Goal: Information Seeking & Learning: Learn about a topic

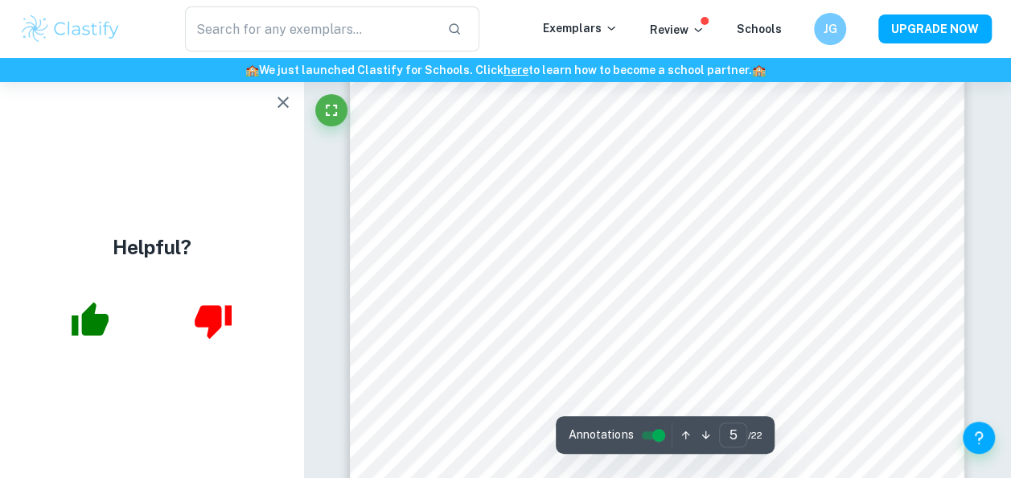
scroll to position [3767, 0]
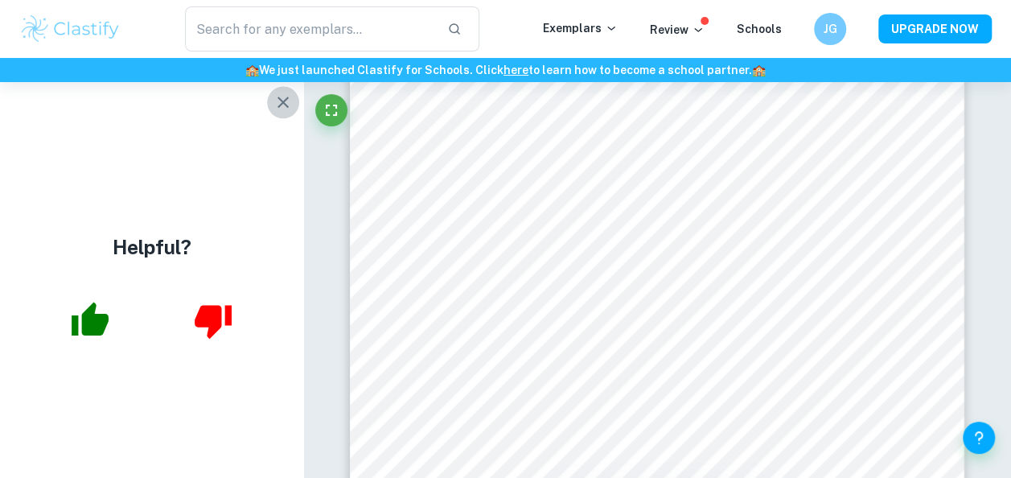
click at [279, 100] on icon "button" at bounding box center [282, 101] width 19 height 19
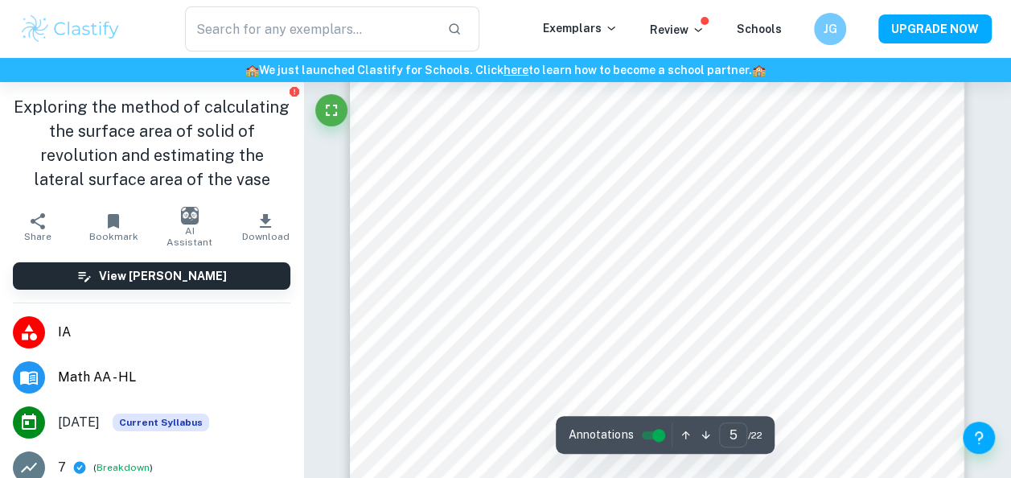
scroll to position [3856, 0]
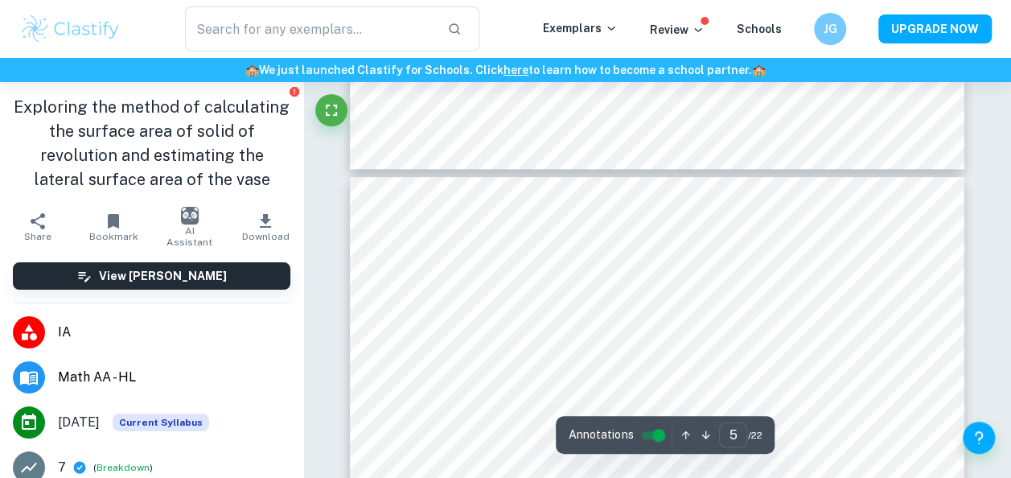
type input "4"
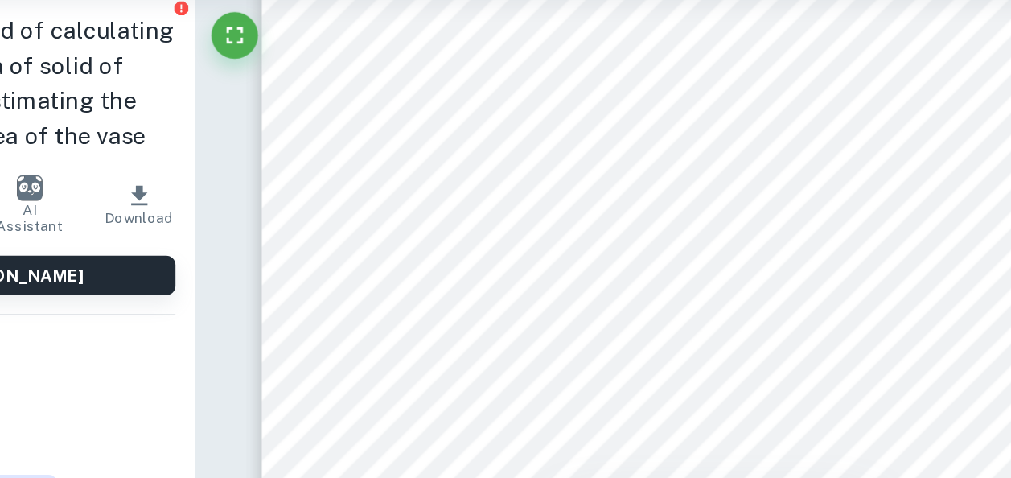
scroll to position [3146, 0]
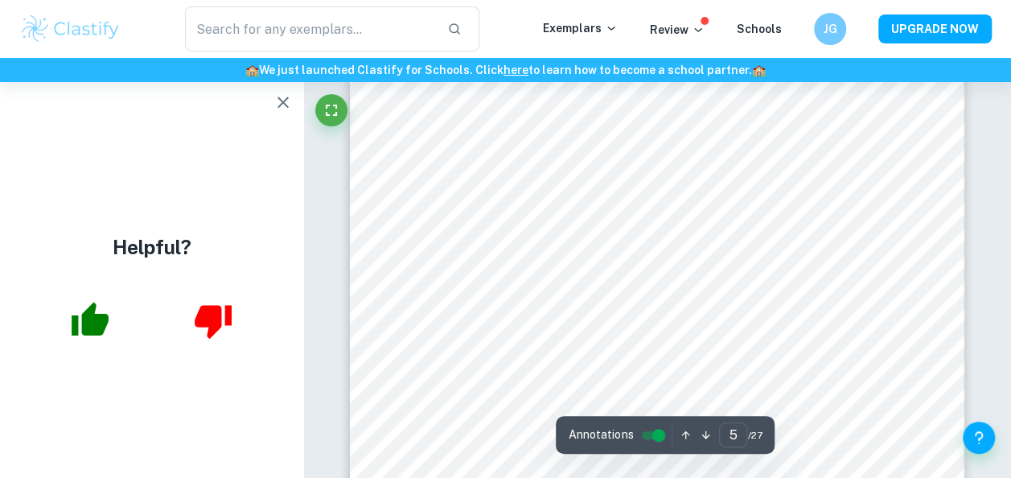
scroll to position [3794, 0]
click at [279, 124] on div "Helpful?" at bounding box center [151, 280] width 303 height 396
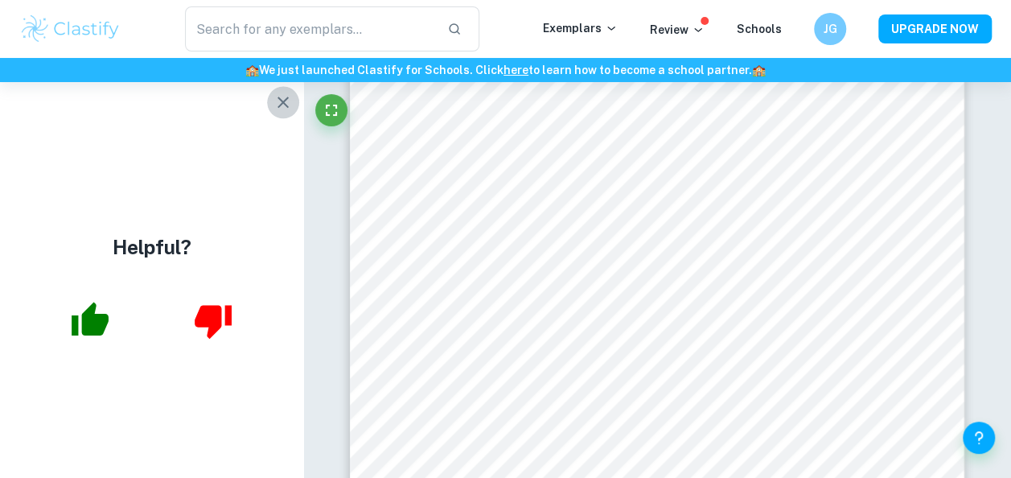
click at [278, 97] on icon "button" at bounding box center [282, 101] width 11 height 11
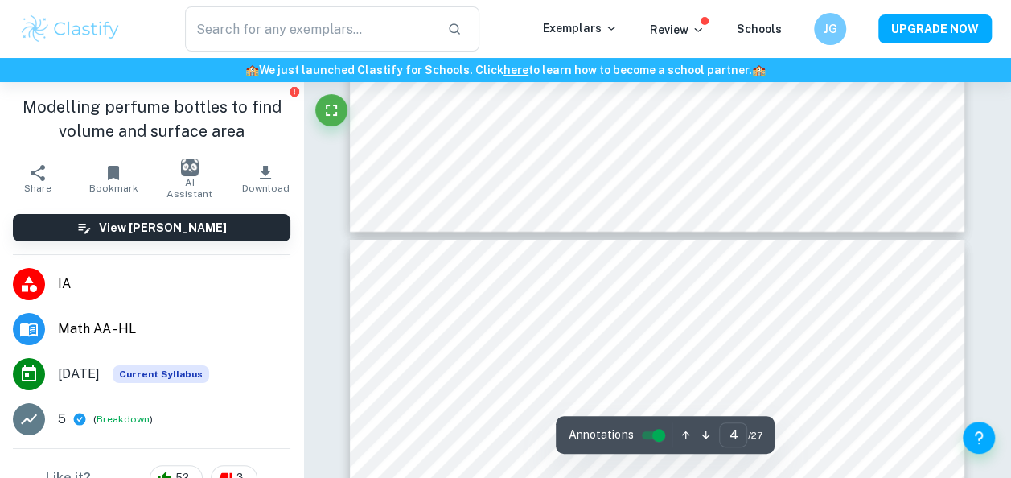
type input "3"
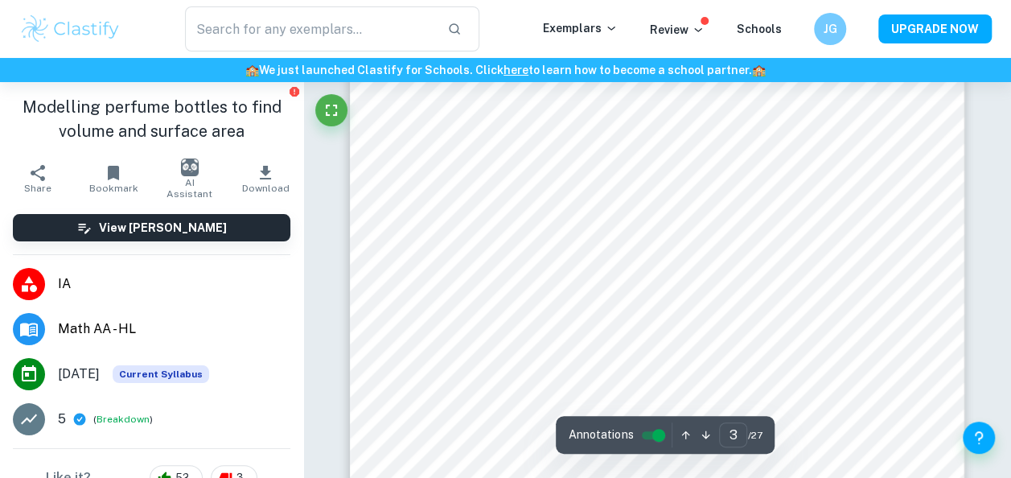
scroll to position [2093, 0]
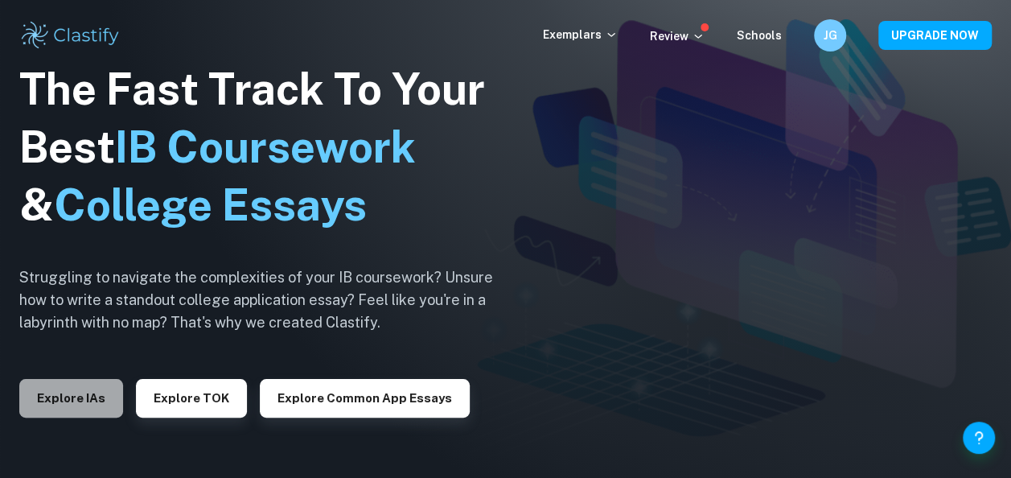
click at [95, 391] on button "Explore IAs" at bounding box center [71, 398] width 104 height 39
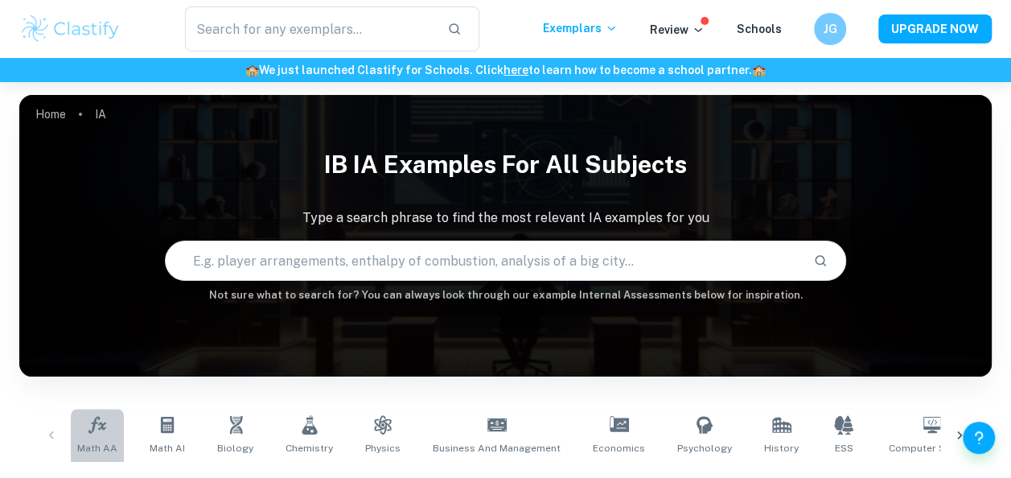
click at [111, 433] on link "Math AA" at bounding box center [97, 434] width 53 height 53
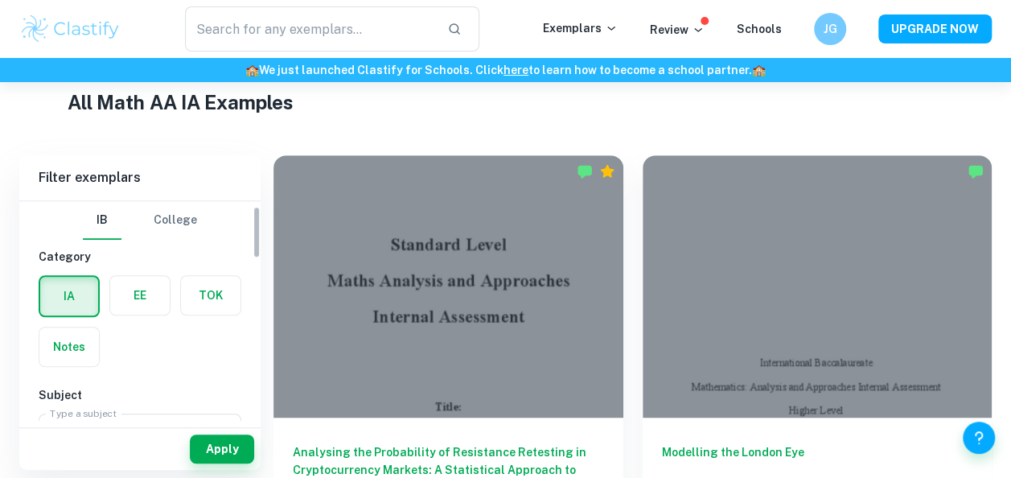
scroll to position [79, 0]
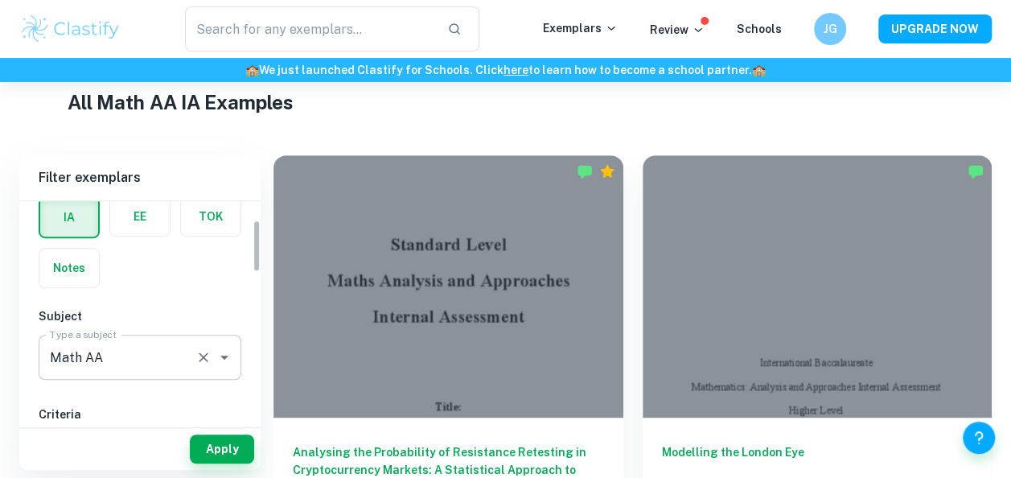
click at [178, 358] on input "Math AA" at bounding box center [117, 357] width 143 height 31
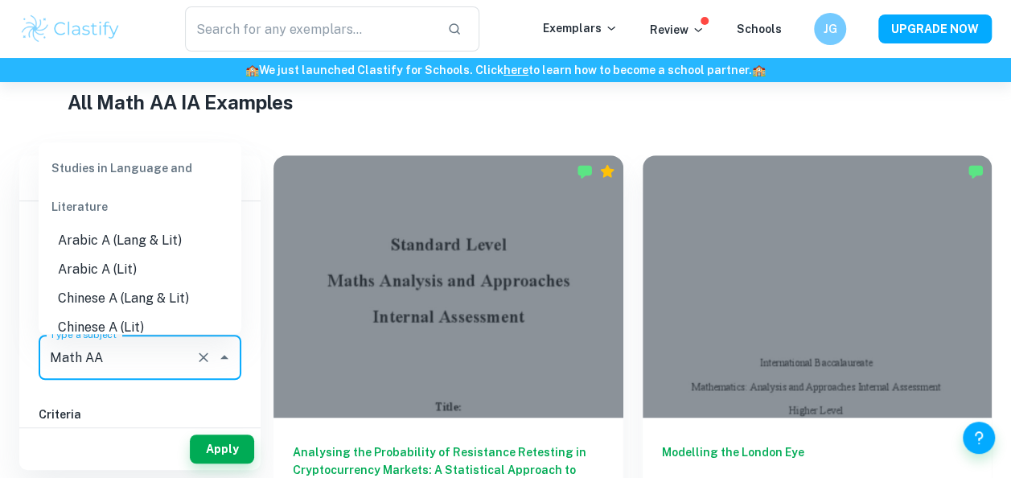
scroll to position [2111, 0]
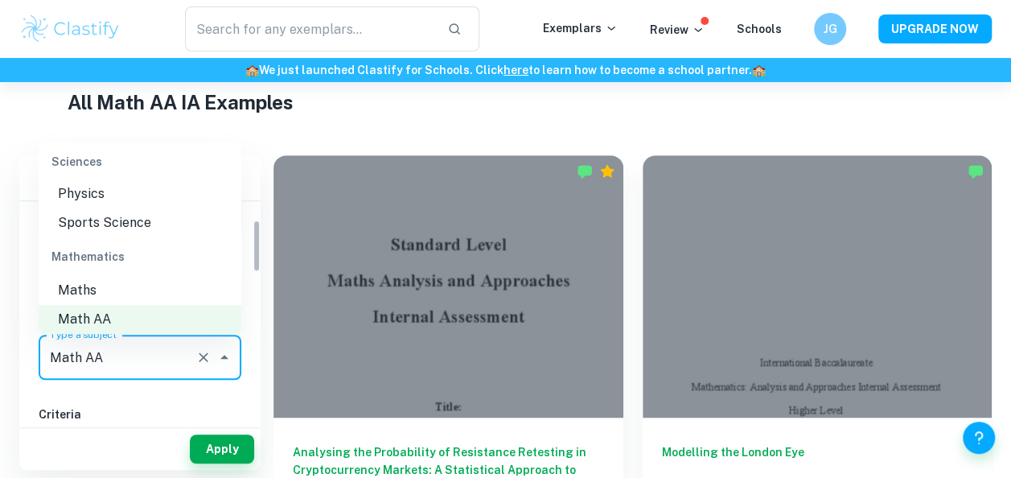
click at [290, 122] on div "All Math AA IA Examples" at bounding box center [505, 105] width 875 height 35
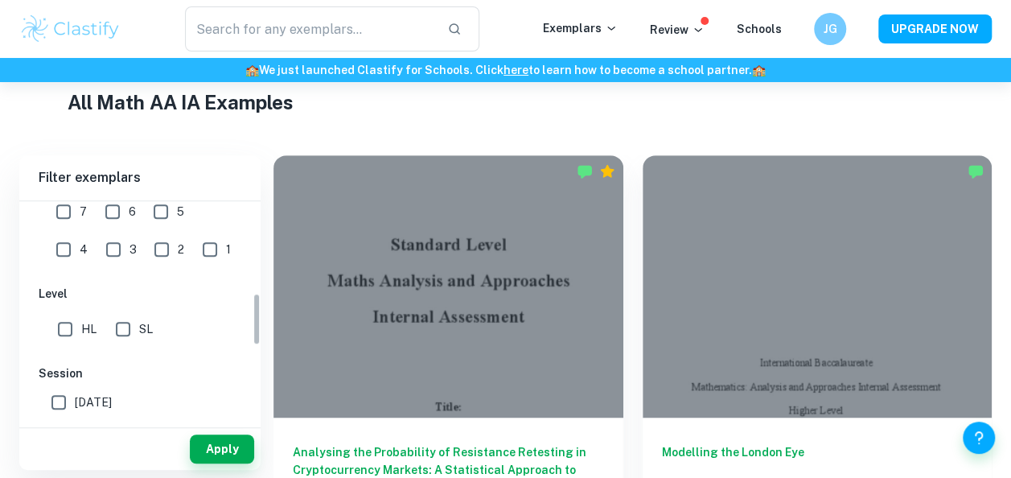
scroll to position [395, 0]
click at [143, 316] on span "SL" at bounding box center [146, 325] width 14 height 18
click at [139, 314] on input "SL" at bounding box center [123, 325] width 32 height 32
checkbox input "true"
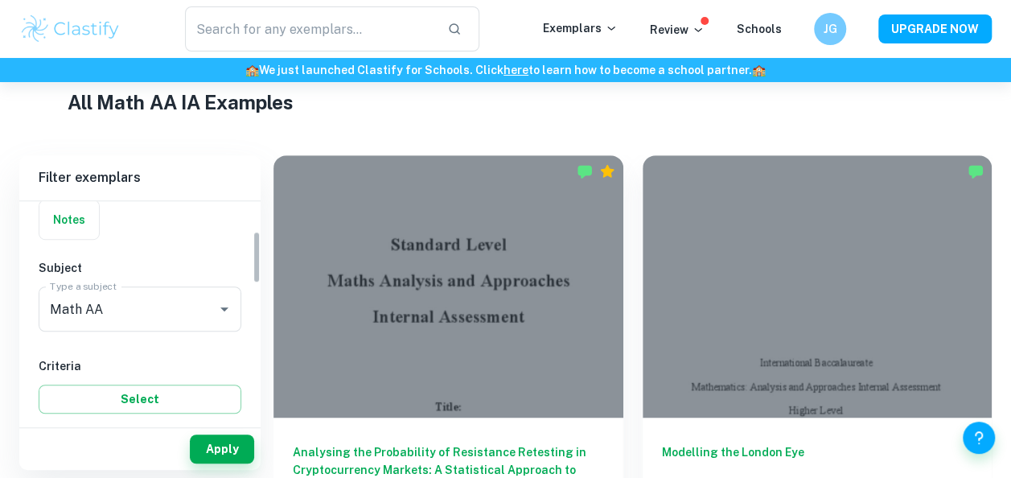
scroll to position [0, 0]
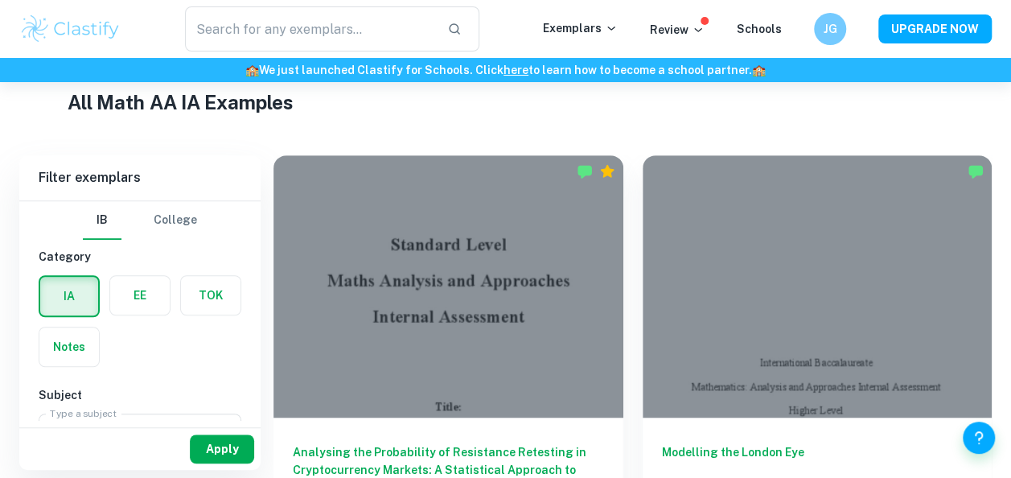
click at [219, 449] on button "Apply" at bounding box center [222, 448] width 64 height 29
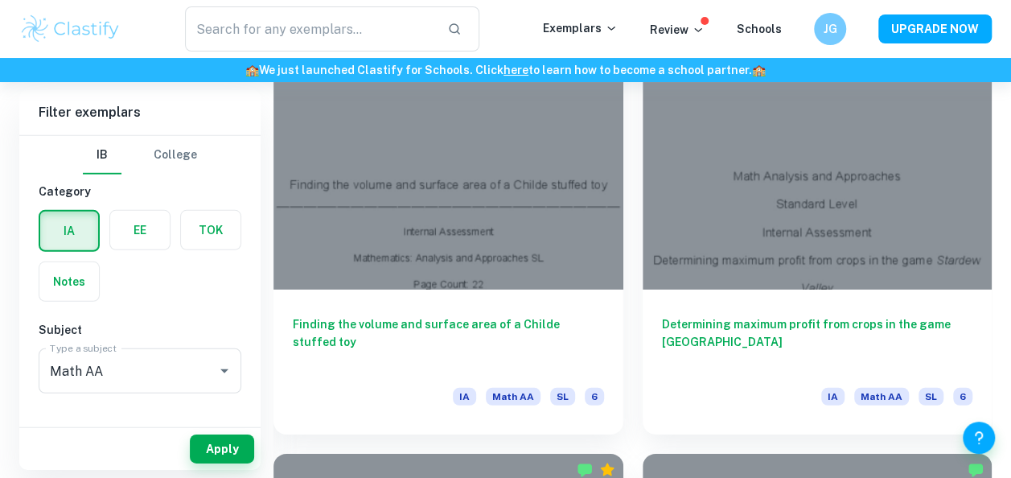
scroll to position [2224, 0]
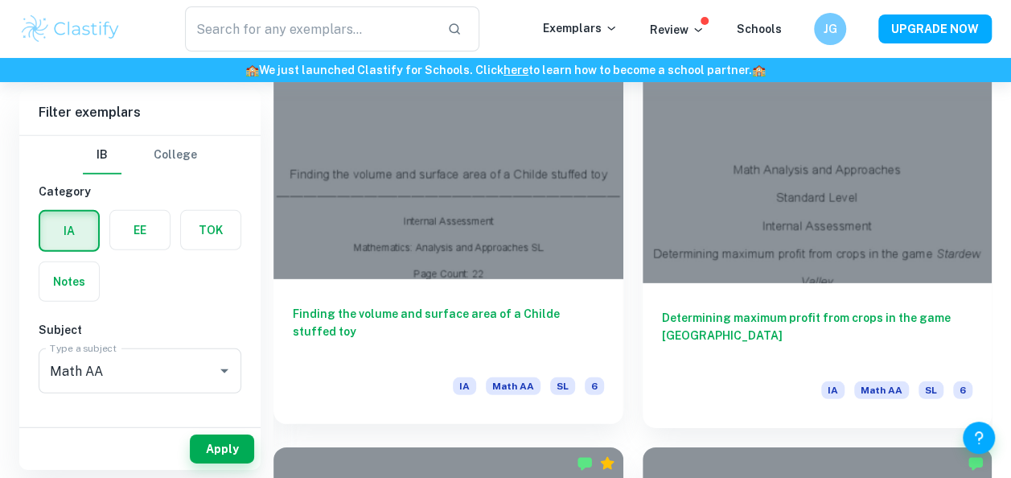
click at [565, 254] on div at bounding box center [448, 149] width 350 height 262
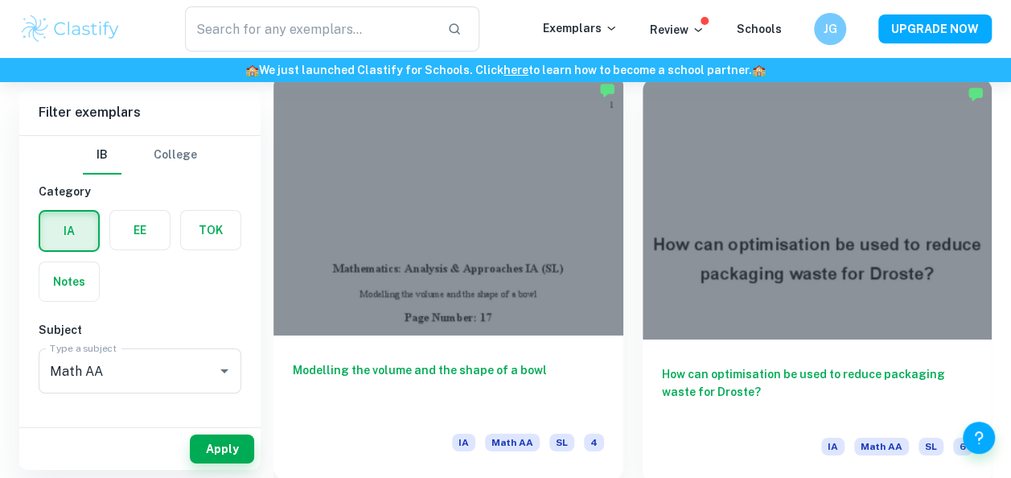
scroll to position [5570, 0]
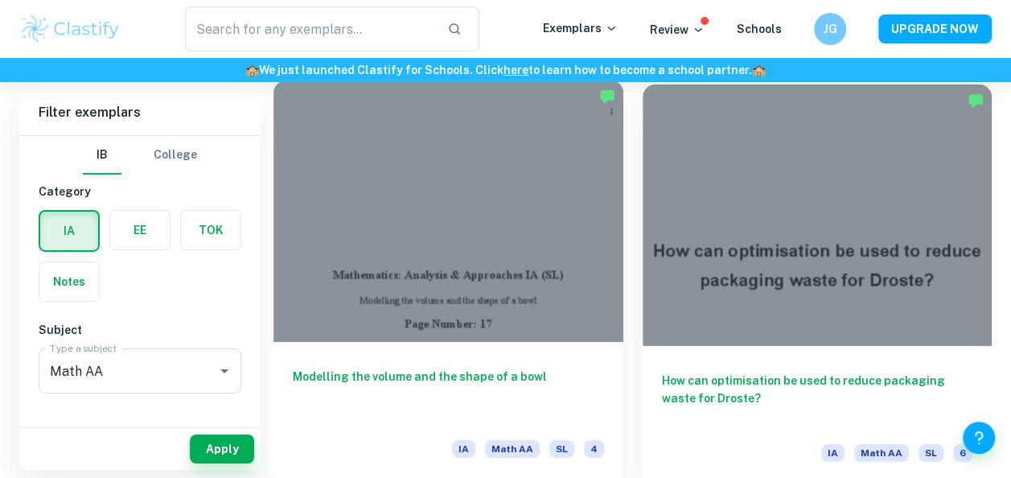
click at [567, 257] on div at bounding box center [448, 211] width 350 height 262
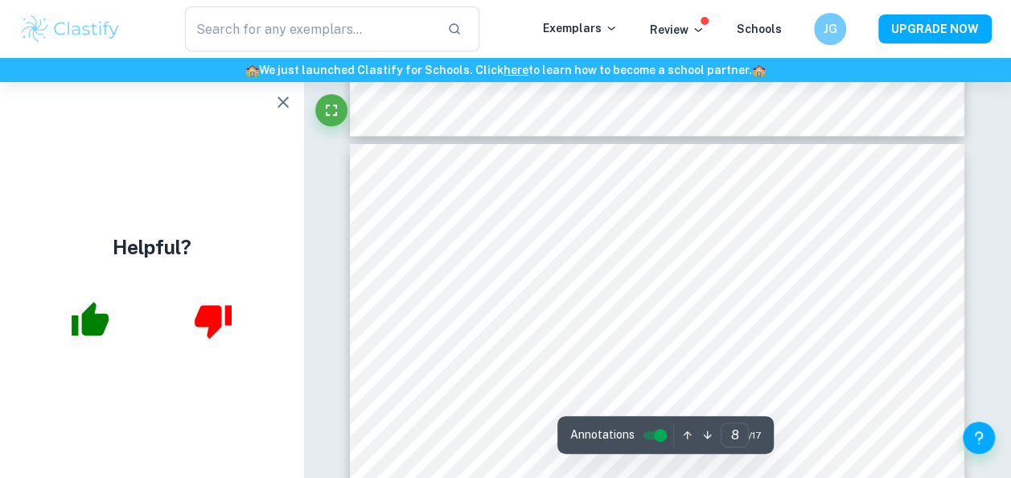
scroll to position [6279, 0]
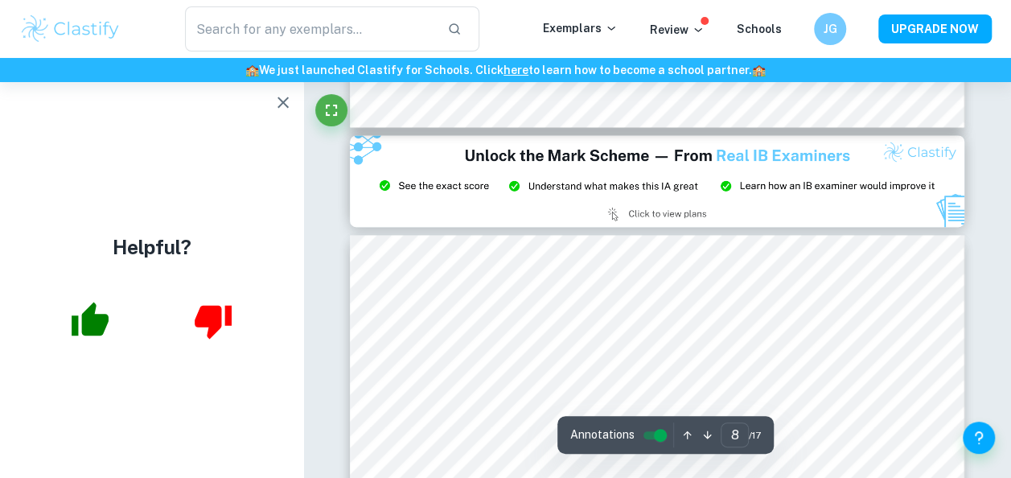
type input "9"
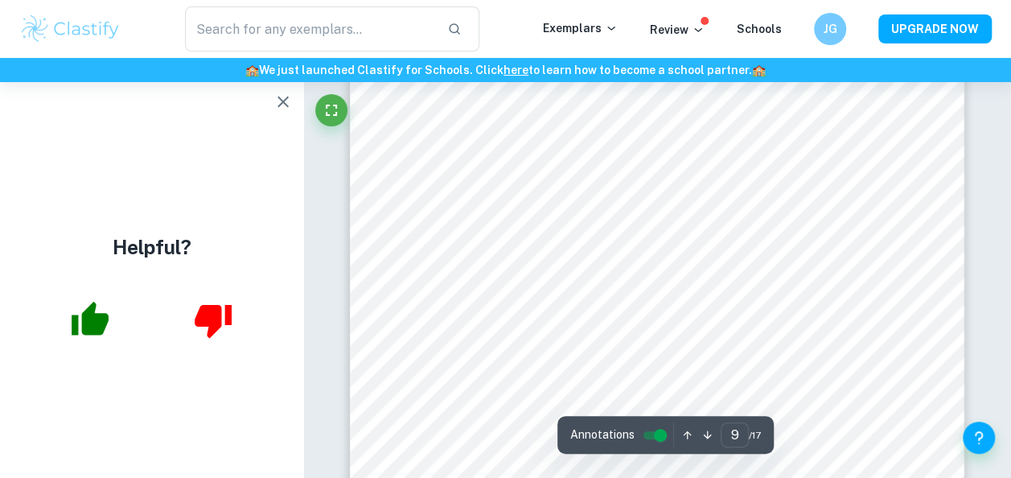
scroll to position [7767, 0]
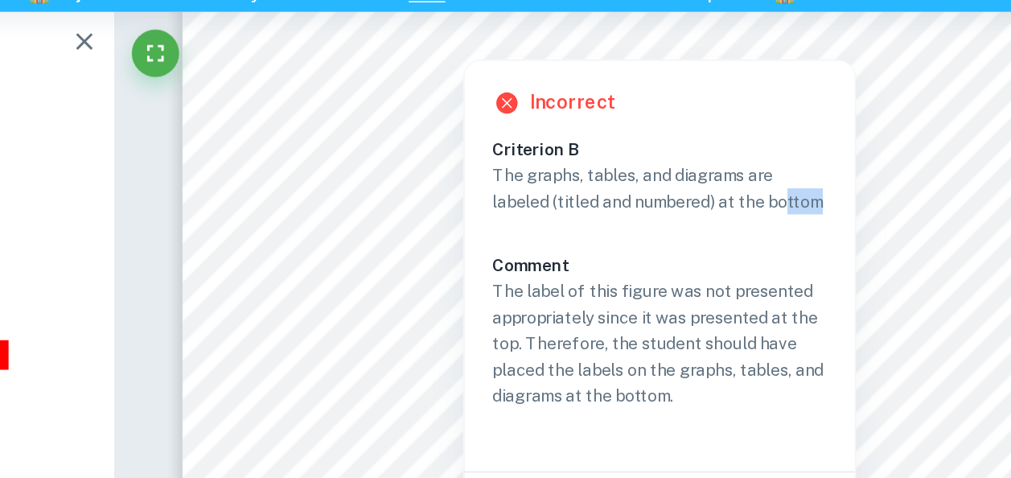
drag, startPoint x: 601, startPoint y: 232, endPoint x: 600, endPoint y: 281, distance: 49.1
click at [569, 219] on p "The graphs, tables, and diagrams are labeled (titled and numbered) at the bottom" at bounding box center [673, 201] width 227 height 35
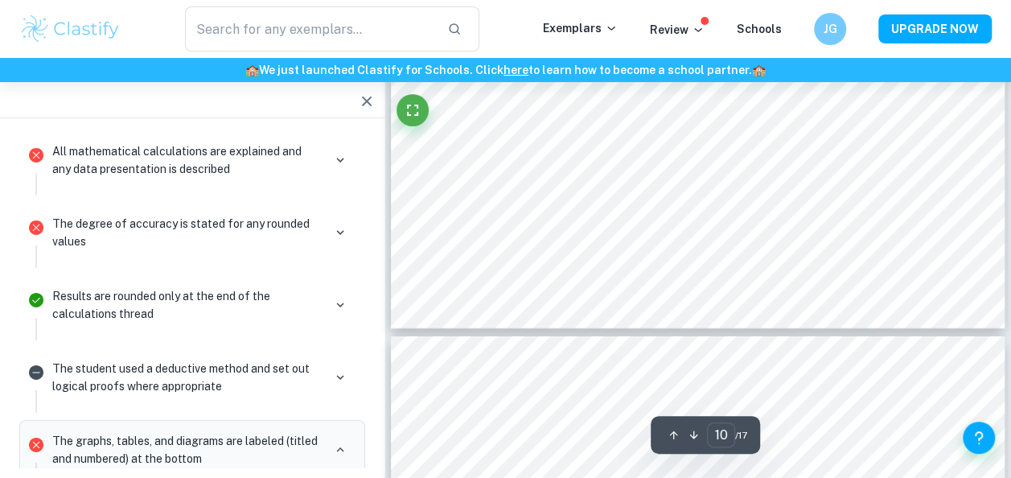
scroll to position [8629, 0]
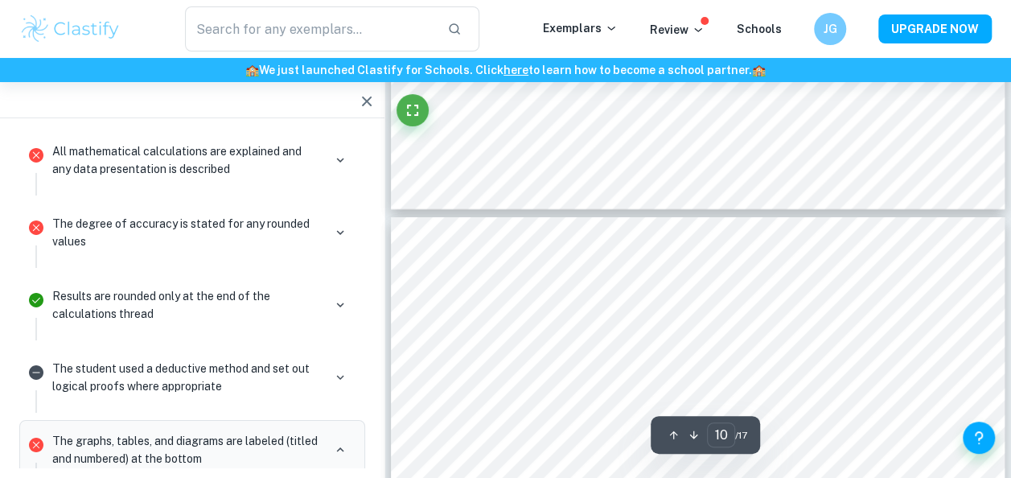
type input "11"
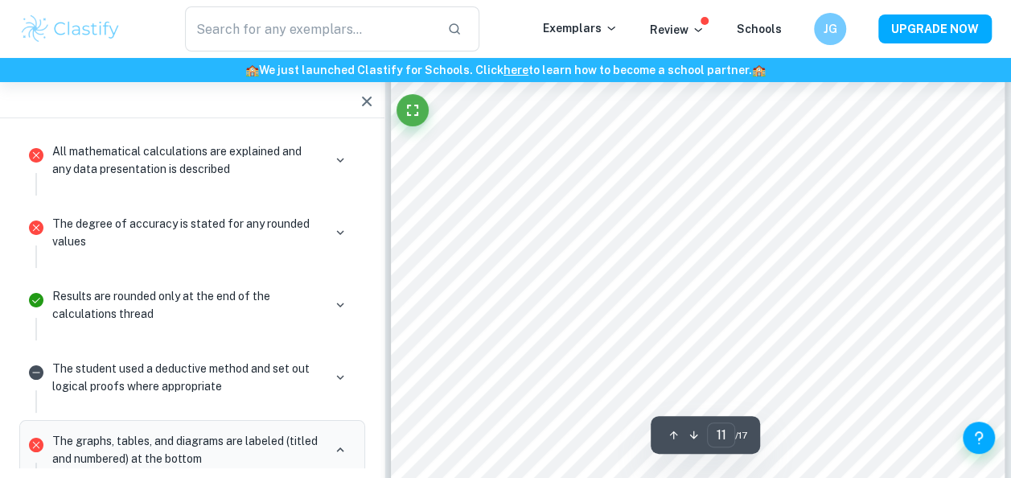
scroll to position [9015, 0]
